Goal: Information Seeking & Learning: Learn about a topic

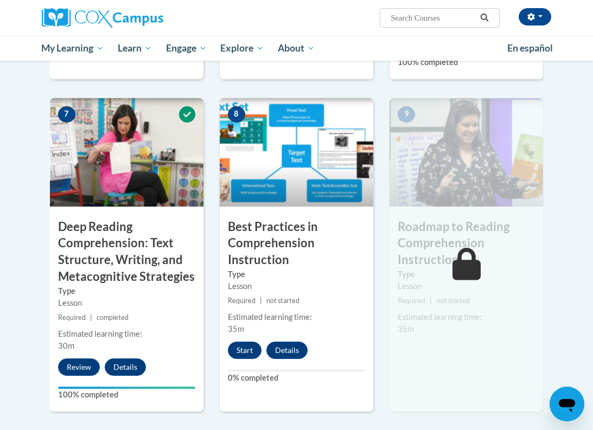
scroll to position [844, 0]
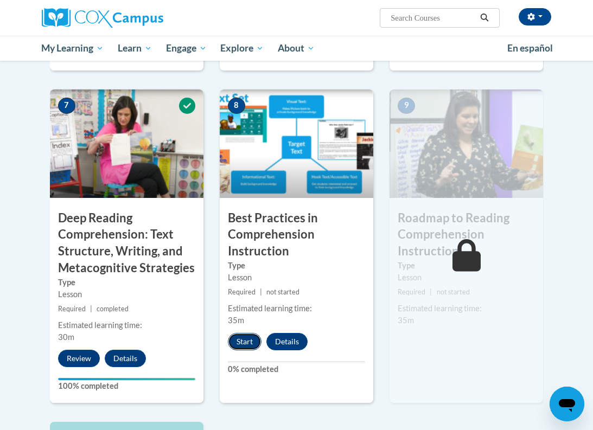
click at [251, 333] on button "Start" at bounding box center [245, 341] width 34 height 17
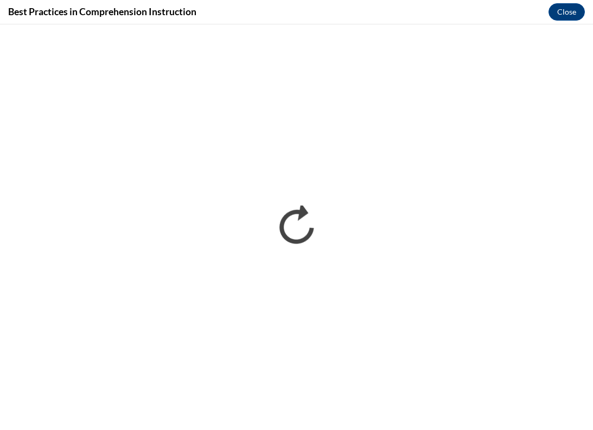
scroll to position [0, 0]
